Goal: Find specific page/section: Find specific page/section

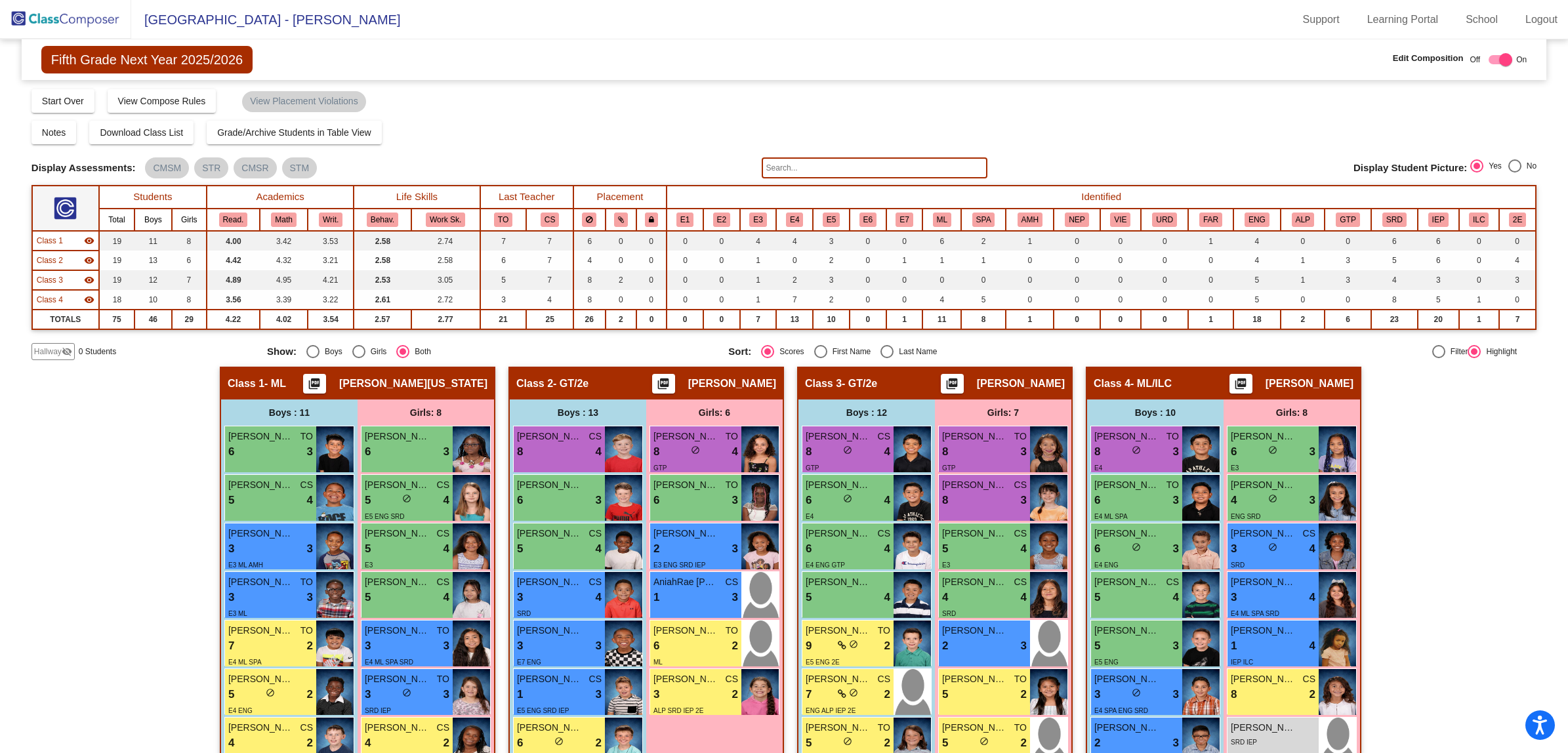
click at [779, 162] on input "text" at bounding box center [874, 168] width 226 height 21
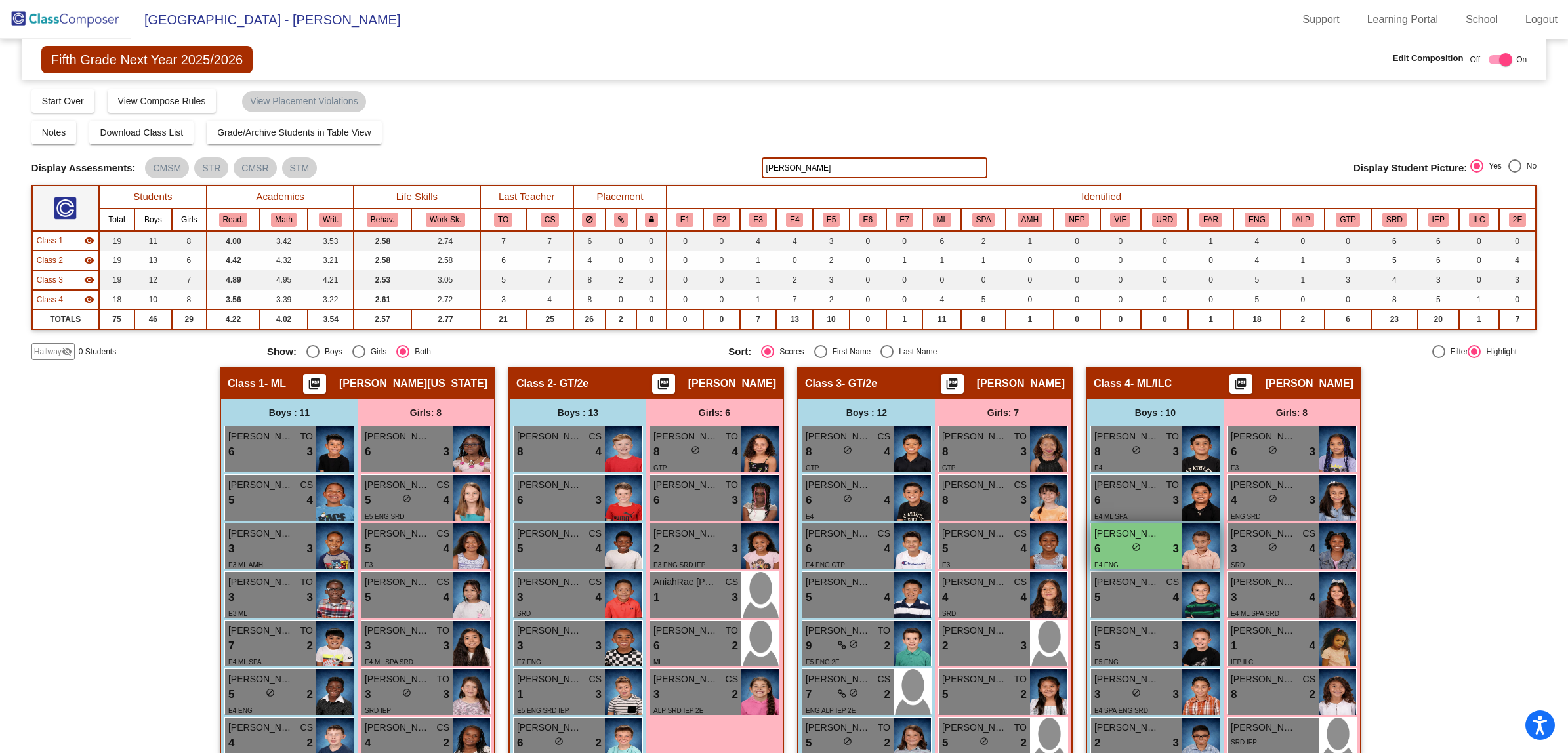
scroll to position [246, 0]
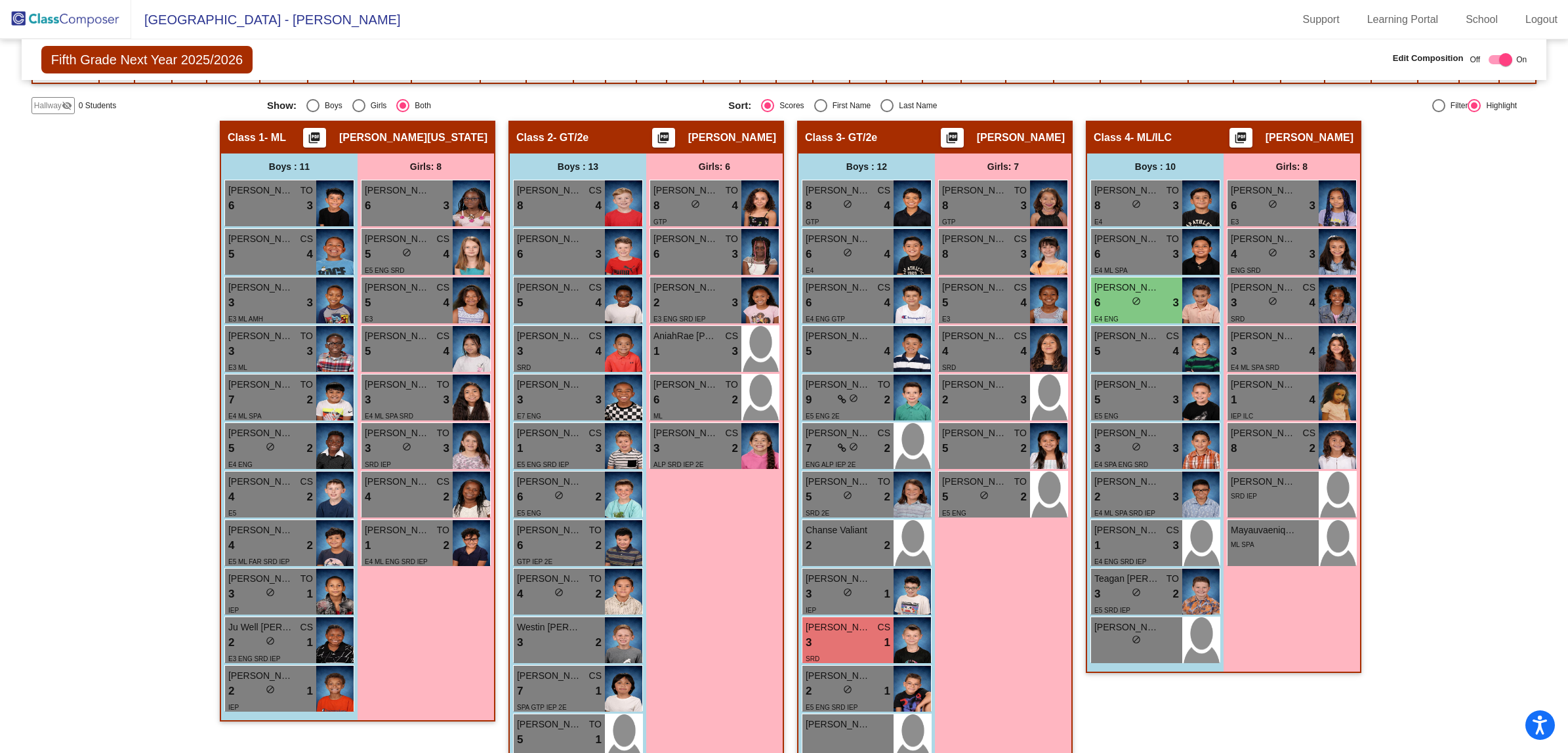
type input "[PERSON_NAME]"
click at [113, 288] on div "Hallway - Hallway Class picture_as_pdf Add Student First Name Last Name Student…" at bounding box center [784, 476] width 1505 height 711
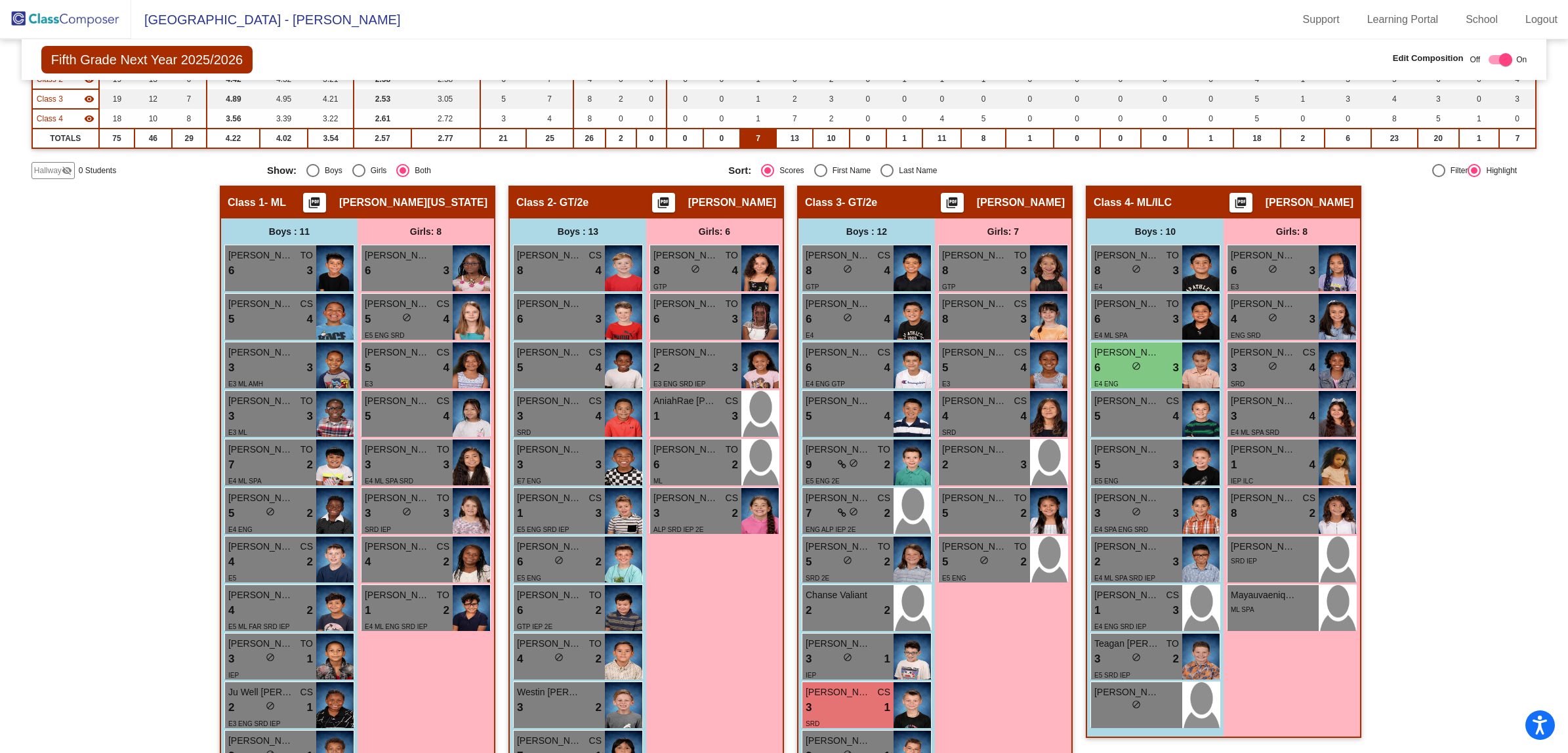
scroll to position [82, 0]
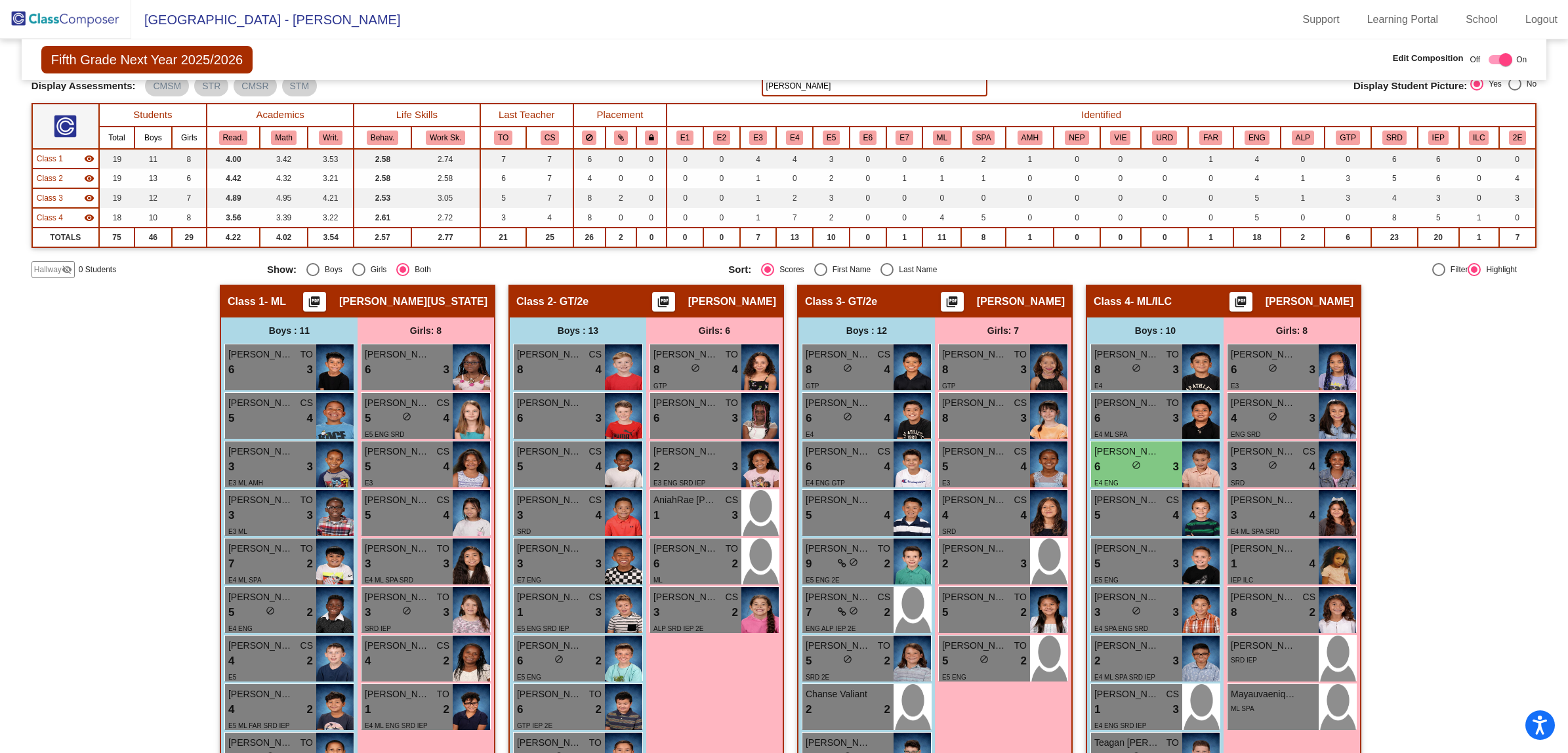
click at [834, 84] on input "[PERSON_NAME]" at bounding box center [874, 86] width 226 height 21
click at [72, 10] on img at bounding box center [66, 19] width 131 height 39
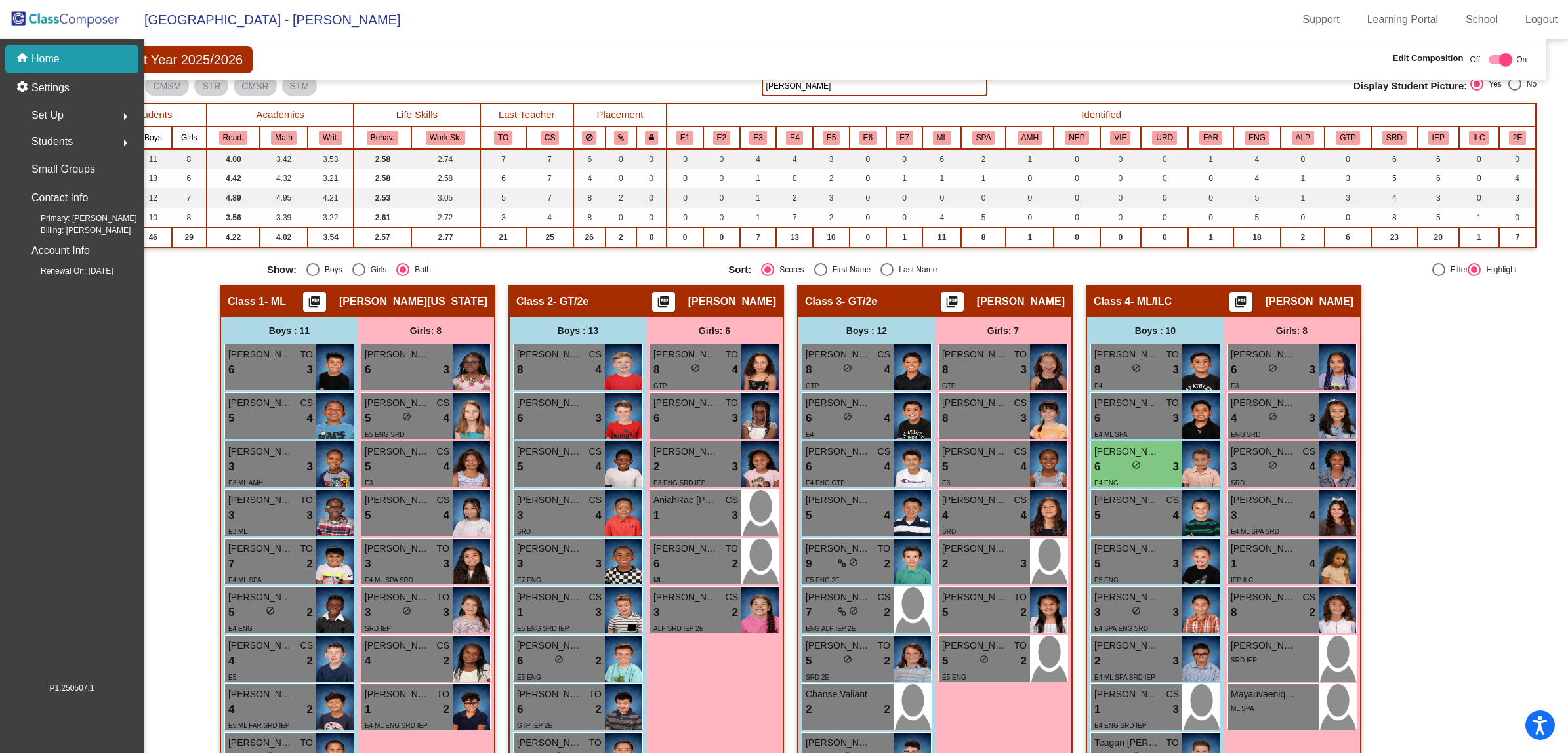
scroll to position [0, 0]
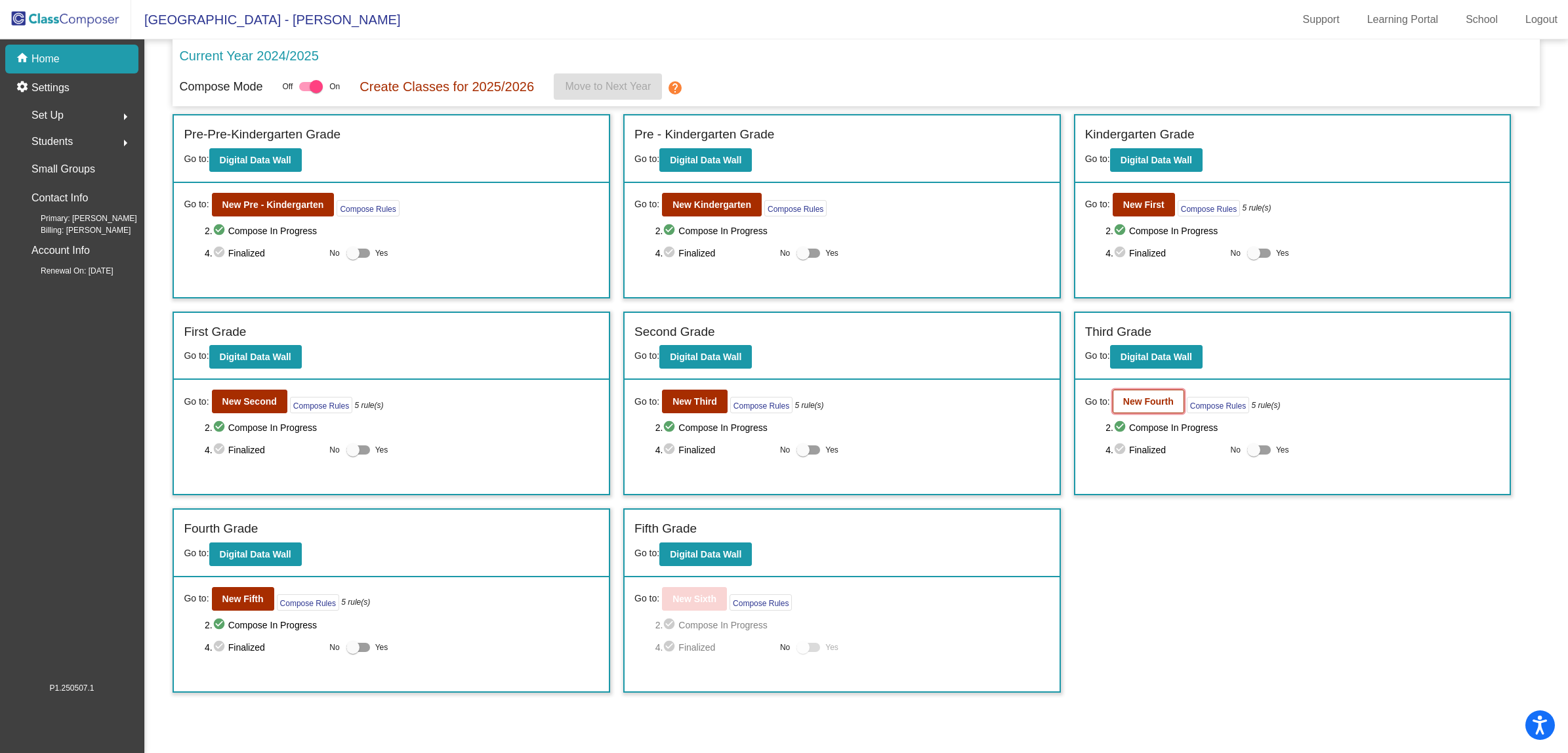
click at [1140, 397] on b "New Fourth" at bounding box center [1147, 401] width 50 height 11
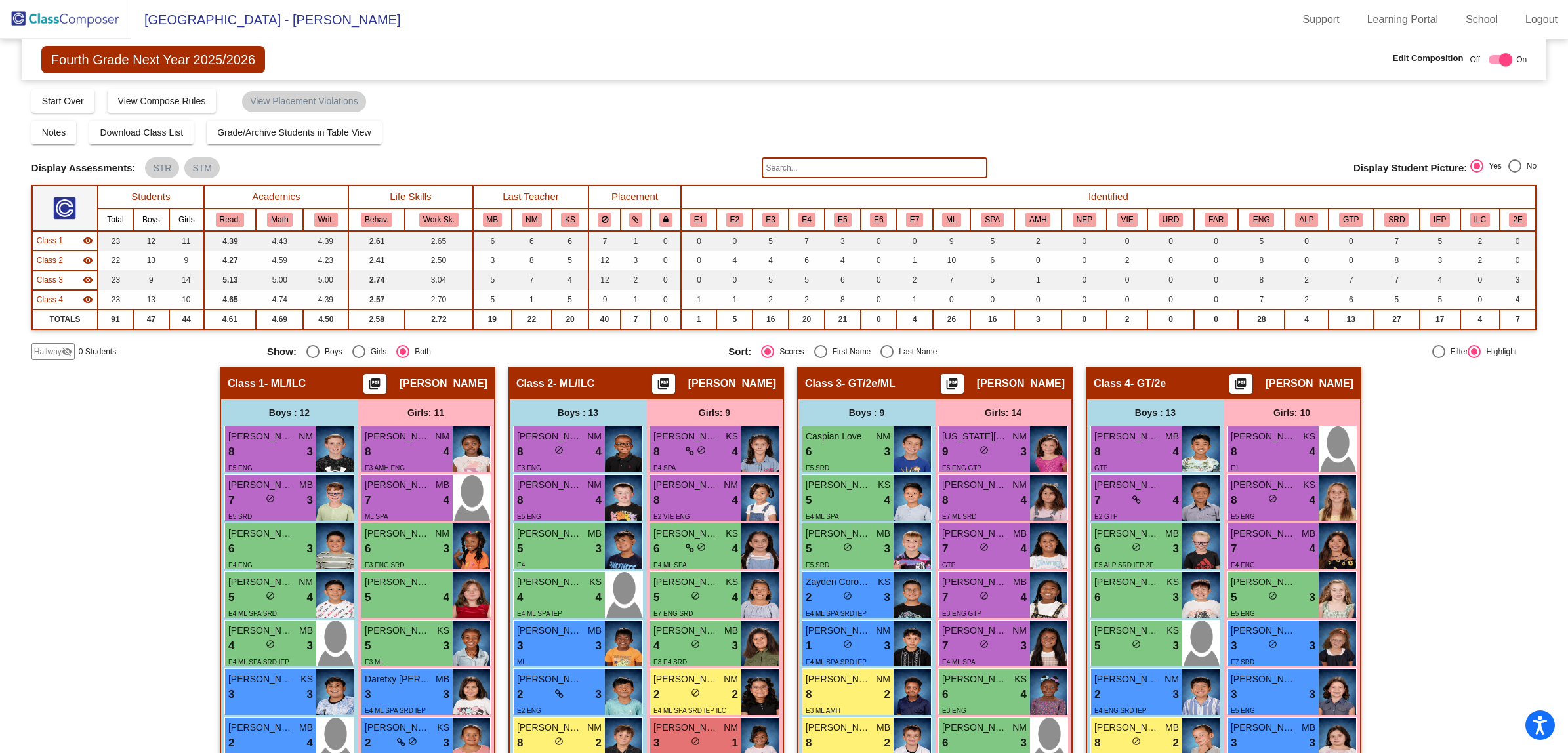
click at [812, 164] on input "text" at bounding box center [874, 168] width 226 height 21
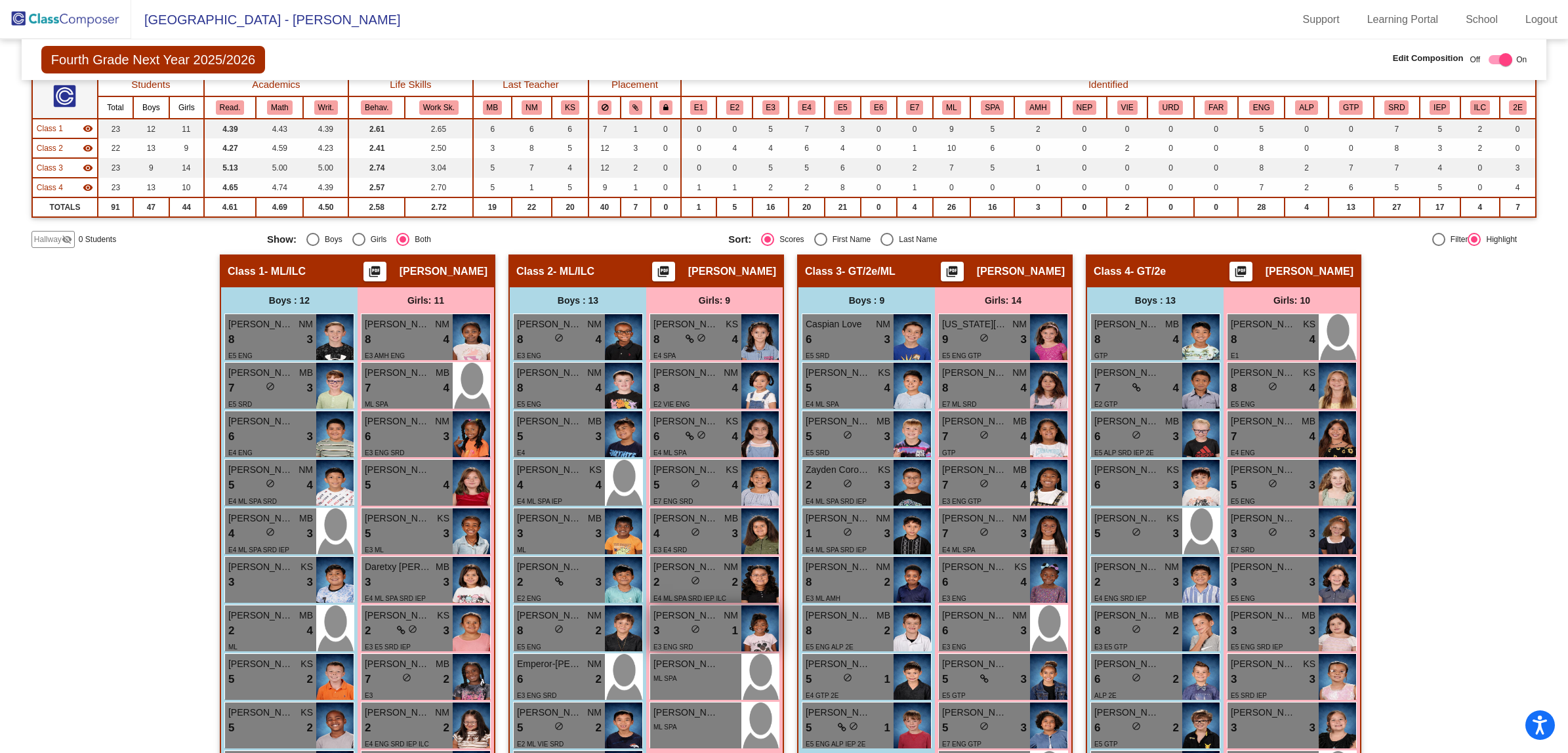
scroll to position [43, 0]
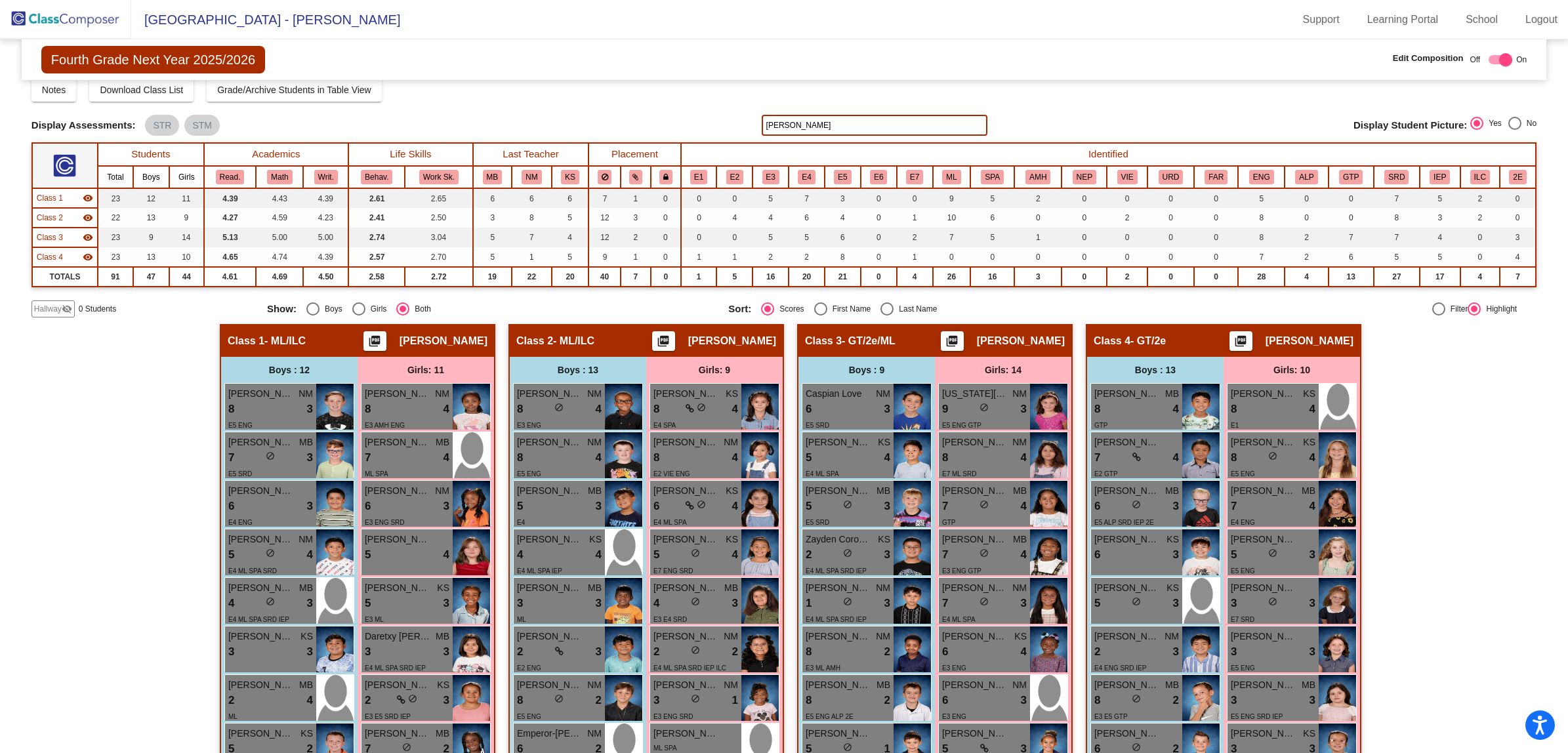
type input "[PERSON_NAME]"
